Goal: Navigation & Orientation: Find specific page/section

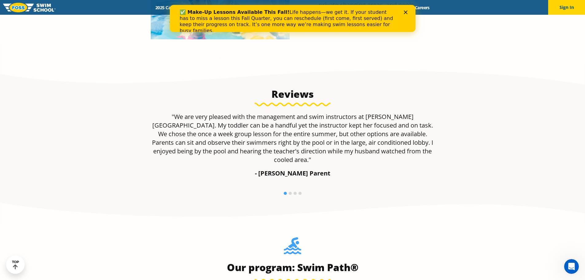
scroll to position [491, 0]
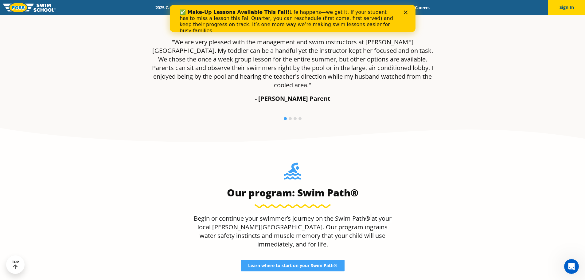
click at [404, 11] on polygon "Close" at bounding box center [406, 12] width 4 height 4
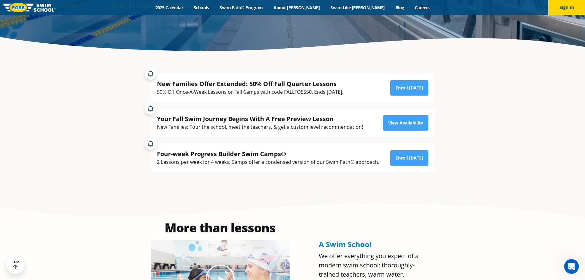
scroll to position [0, 0]
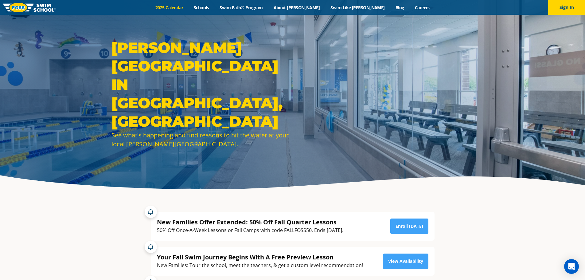
click at [189, 8] on link "2025 Calendar" at bounding box center [169, 8] width 38 height 6
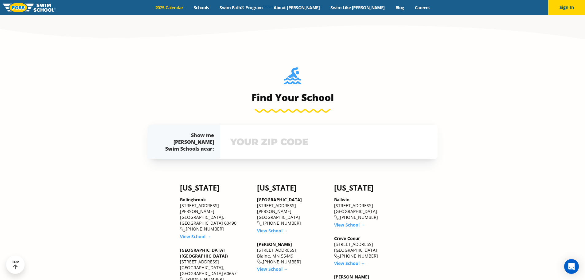
scroll to position [429, 0]
